Goal: Navigation & Orientation: Go to known website

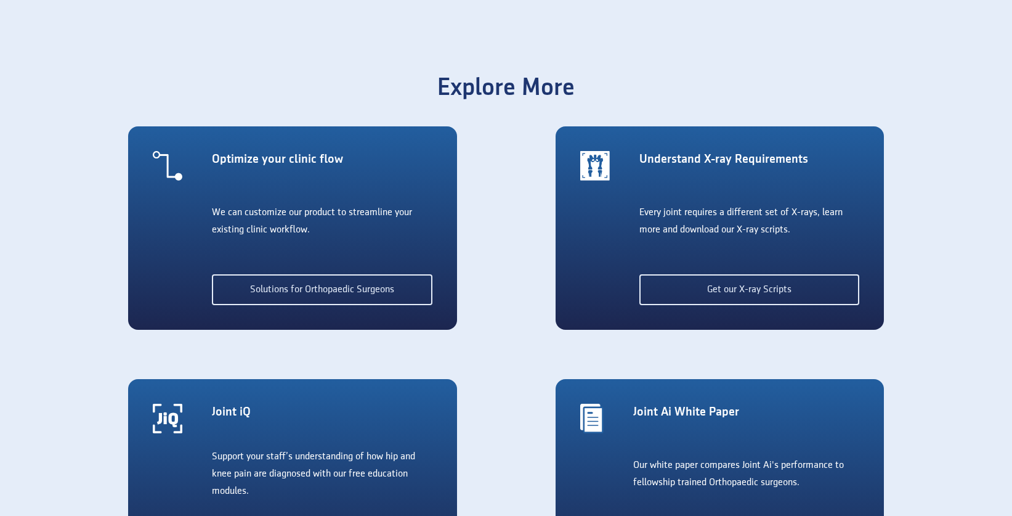
scroll to position [2187, 0]
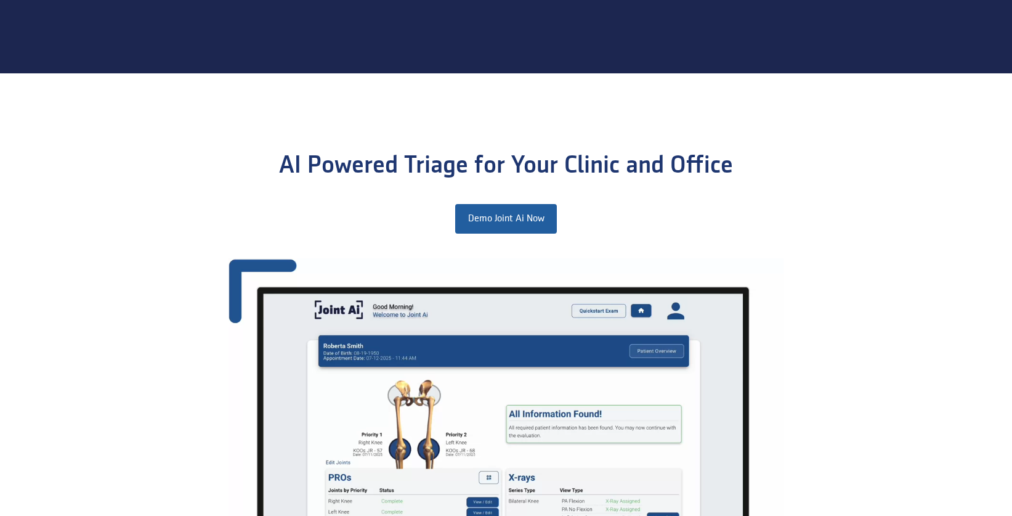
scroll to position [782, 0]
